Goal: Obtain resource: Download file/media

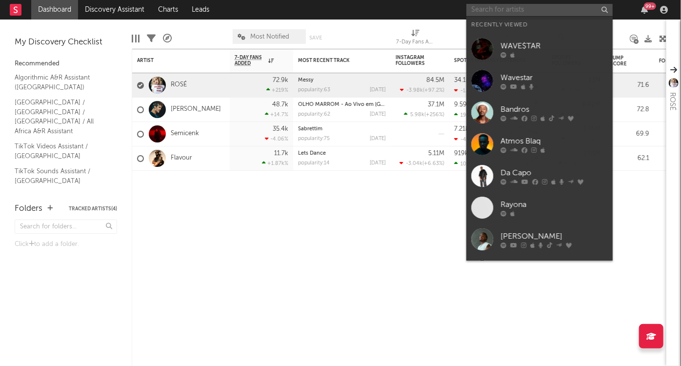
click at [496, 9] on input "text" at bounding box center [540, 10] width 146 height 12
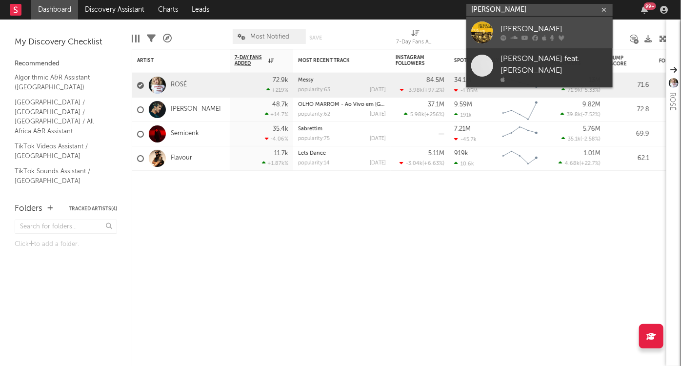
type input "[PERSON_NAME]"
click at [552, 35] on icon at bounding box center [552, 38] width 4 height 6
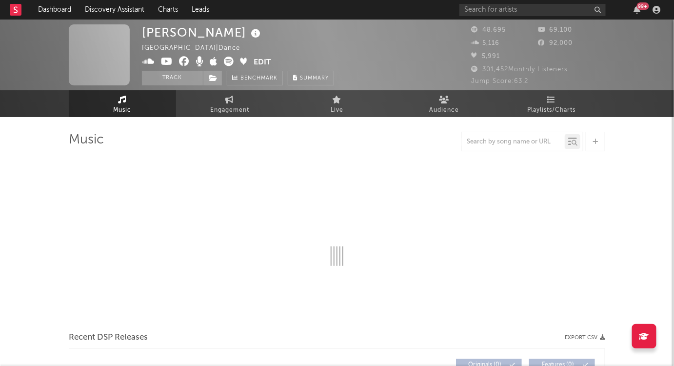
select select "6m"
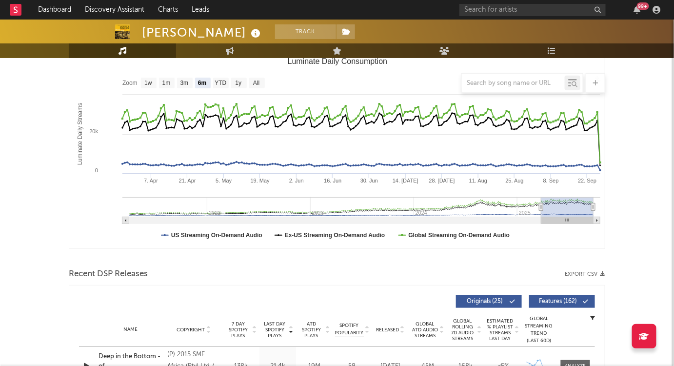
scroll to position [222, 0]
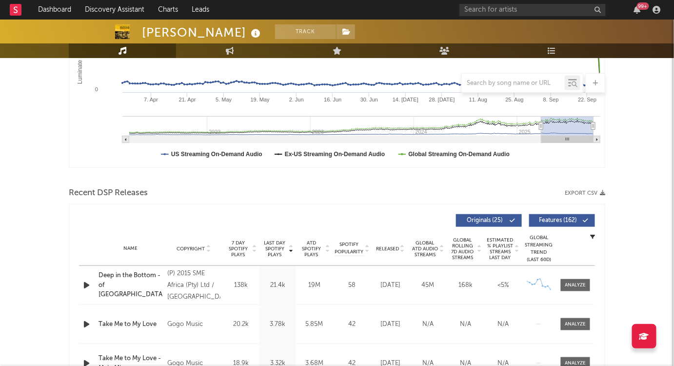
click at [87, 285] on icon "button" at bounding box center [86, 285] width 10 height 12
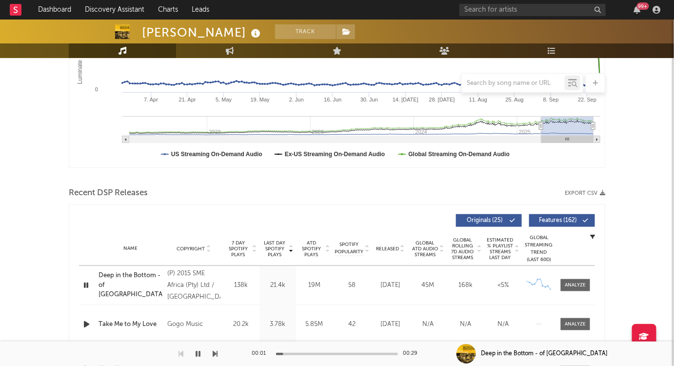
click at [84, 286] on icon "button" at bounding box center [85, 285] width 9 height 12
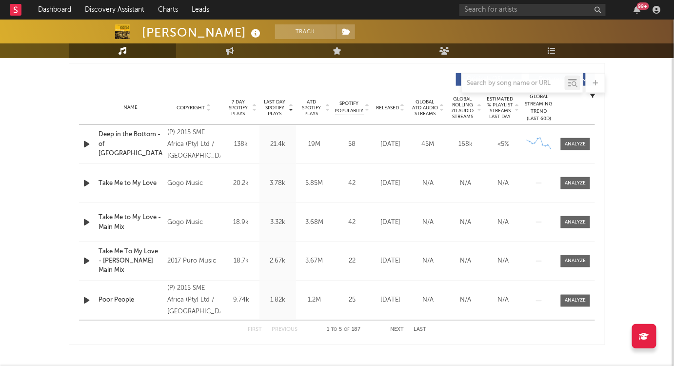
scroll to position [310, 0]
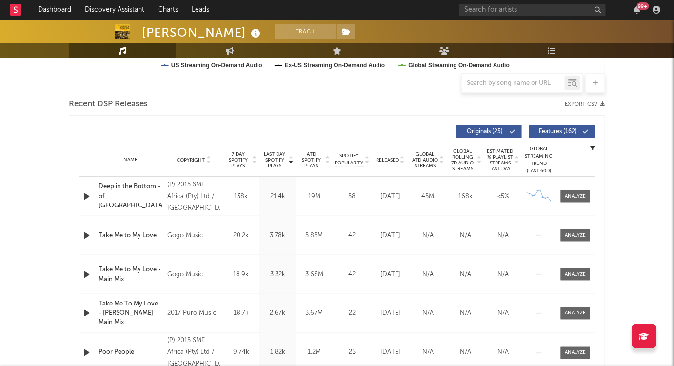
click at [576, 103] on button "Export CSV" at bounding box center [585, 104] width 41 height 6
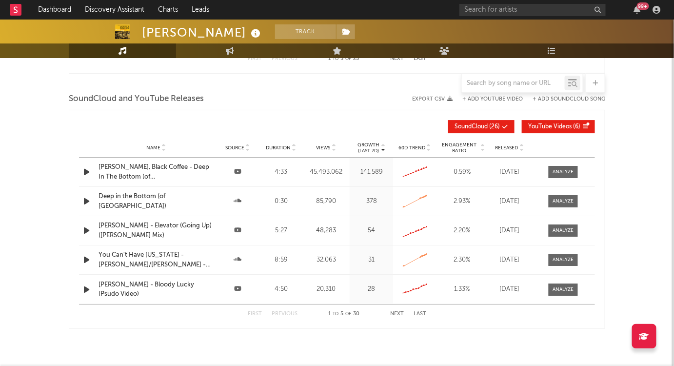
scroll to position [964, 0]
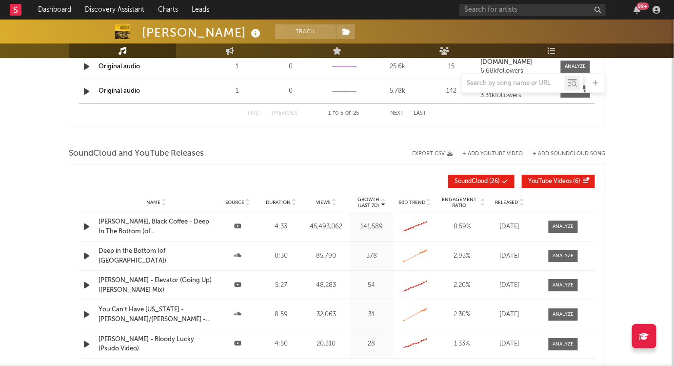
click at [428, 151] on button "Export CSV" at bounding box center [432, 154] width 41 height 6
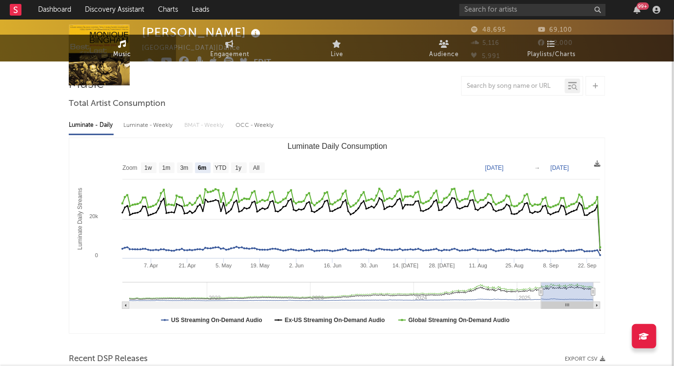
scroll to position [0, 0]
